Goal: Check status: Check status

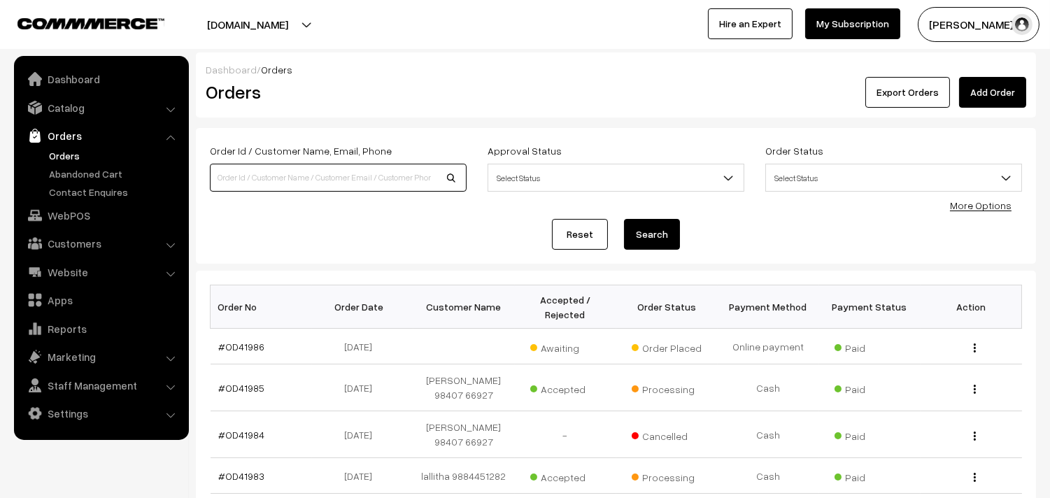
click at [273, 166] on input at bounding box center [338, 178] width 257 height 28
type input "9884034314"
click at [624, 219] on button "Search" at bounding box center [652, 234] width 56 height 31
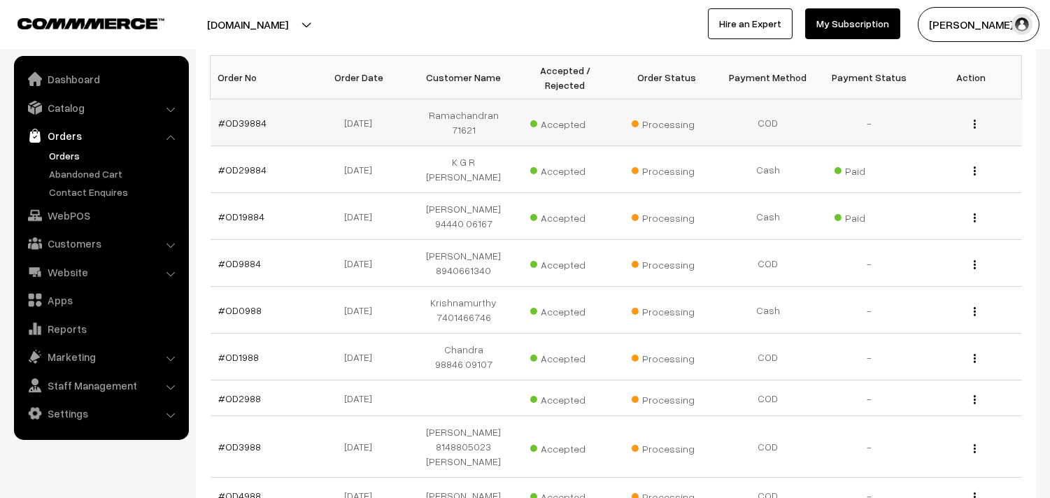
scroll to position [233, 0]
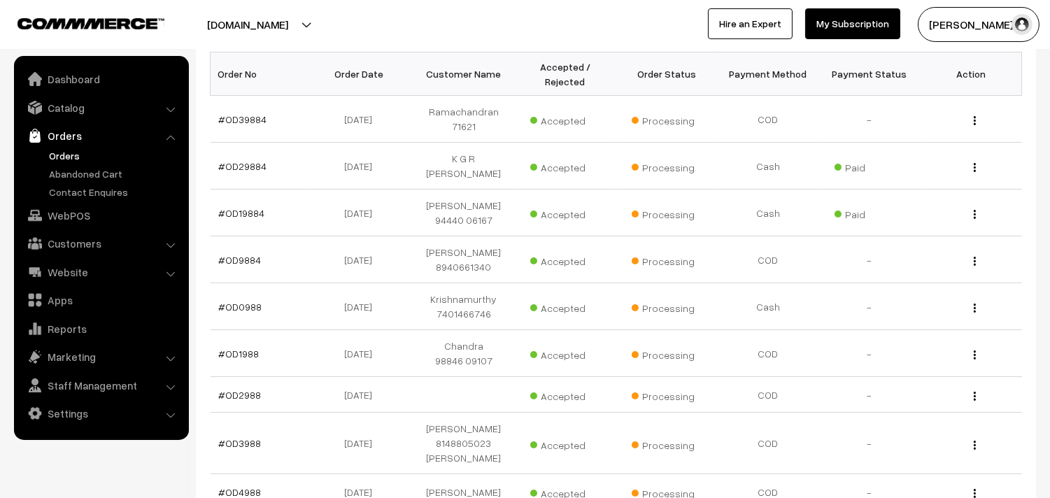
click at [71, 157] on link "Orders" at bounding box center [114, 155] width 138 height 15
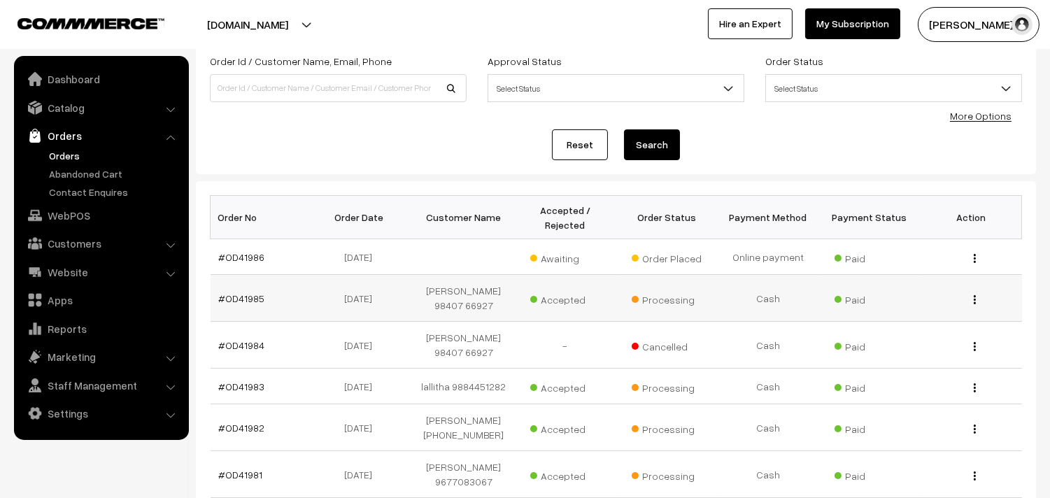
scroll to position [155, 0]
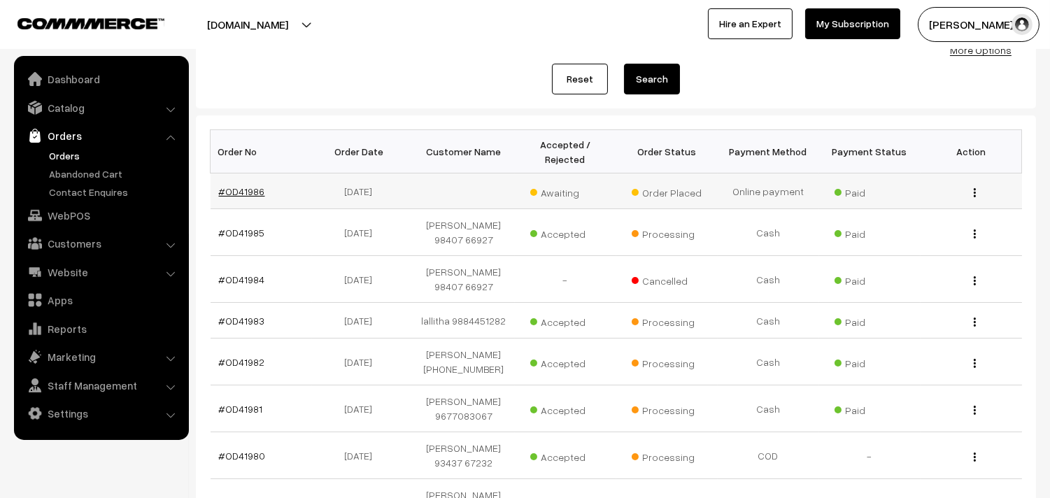
click at [238, 187] on link "#OD41986" at bounding box center [242, 191] width 46 height 12
